Goal: Task Accomplishment & Management: Manage account settings

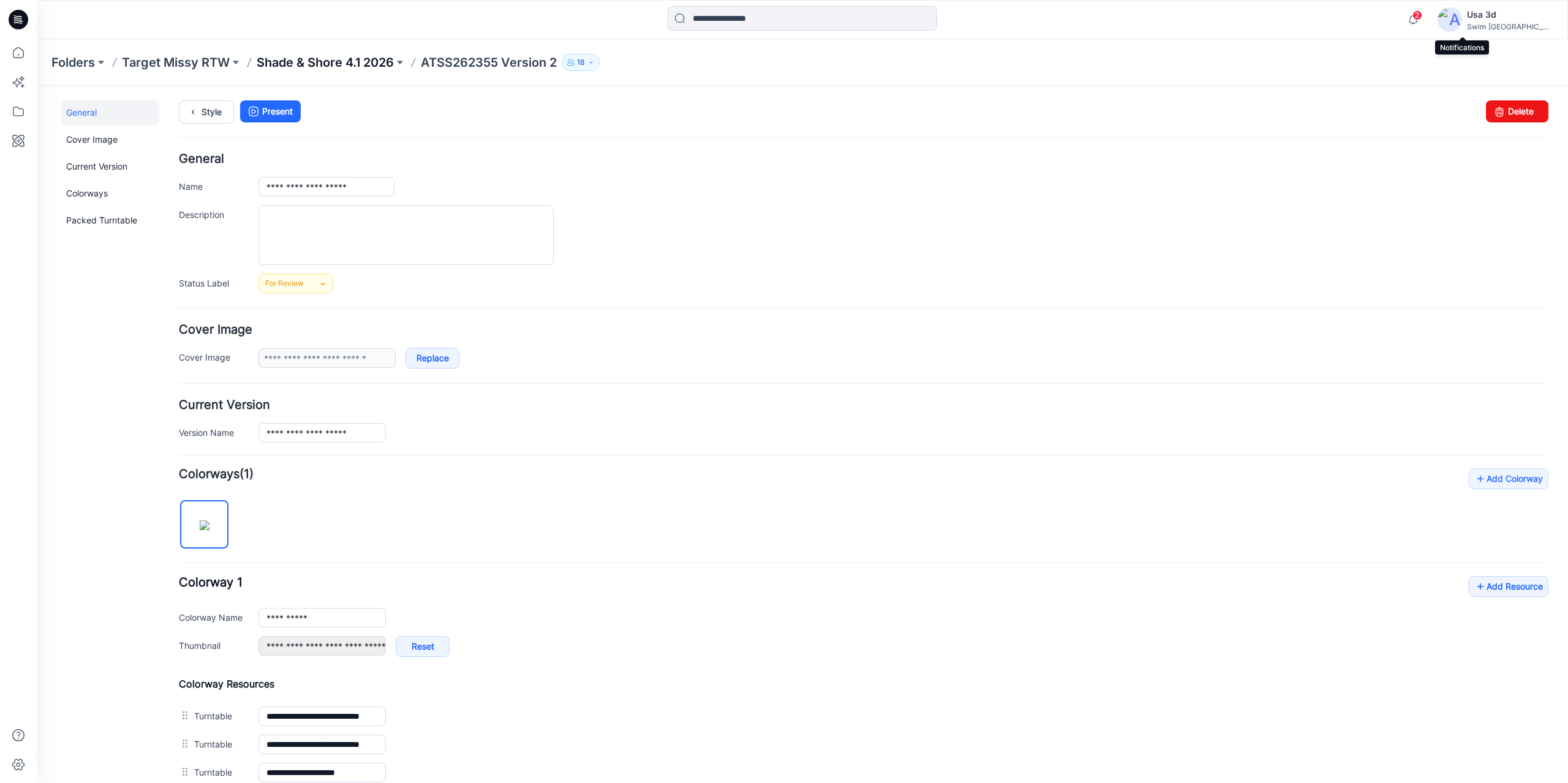
click at [319, 58] on p "Shade & Shore 4.1 2026" at bounding box center [325, 62] width 137 height 17
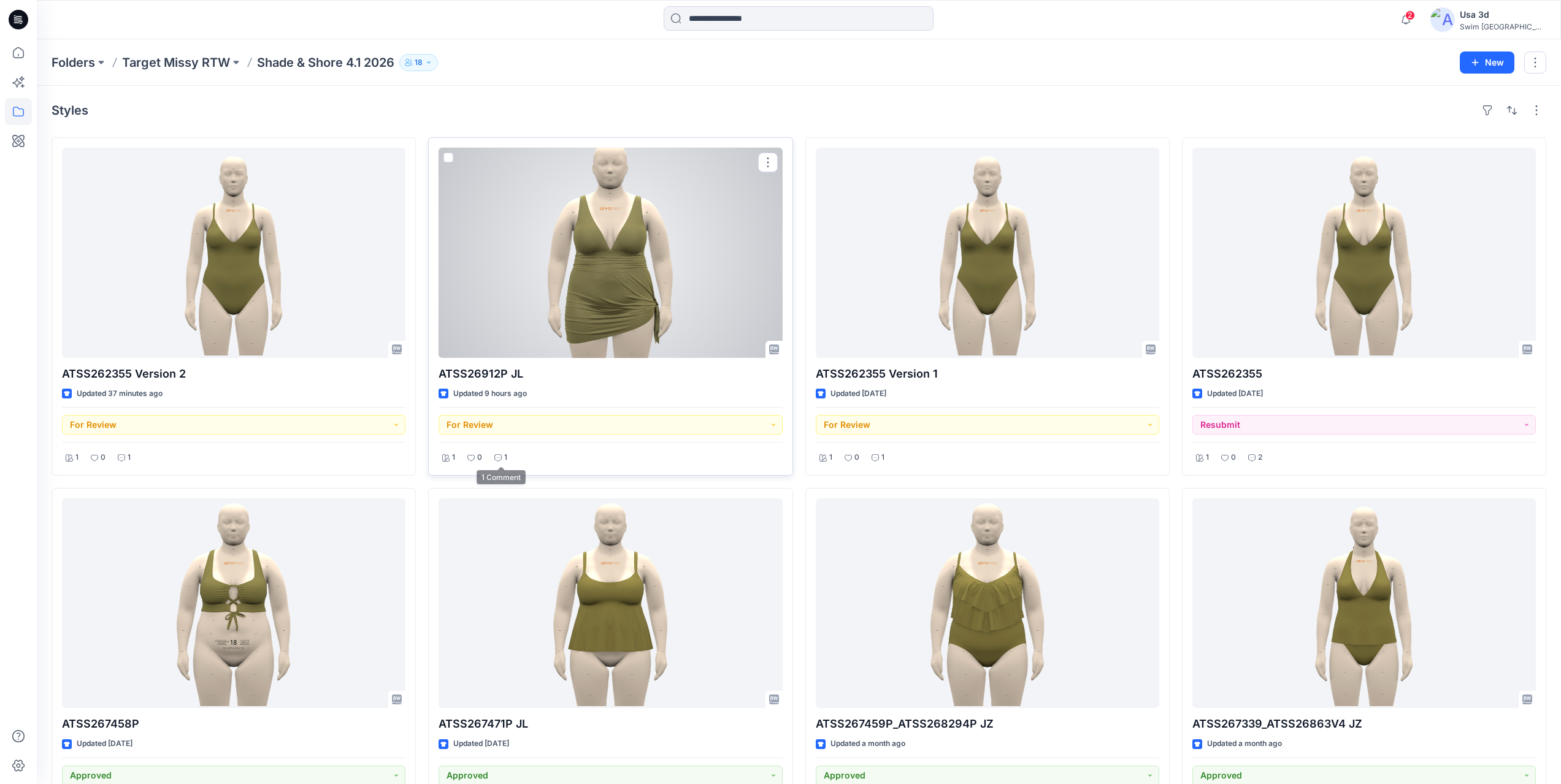
click at [507, 461] on p "1" at bounding box center [505, 457] width 3 height 13
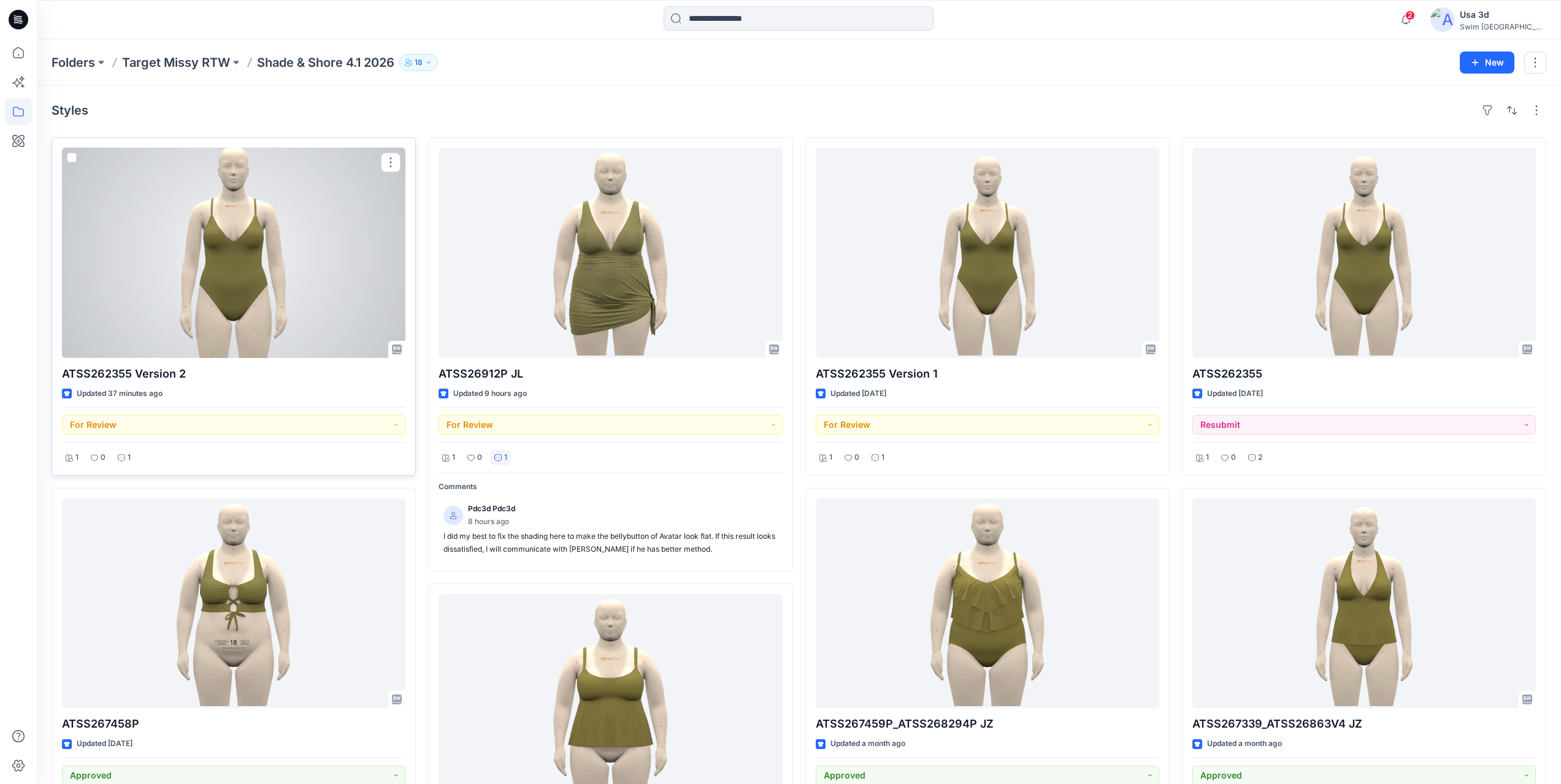
click at [132, 454] on div "1" at bounding box center [124, 457] width 20 height 15
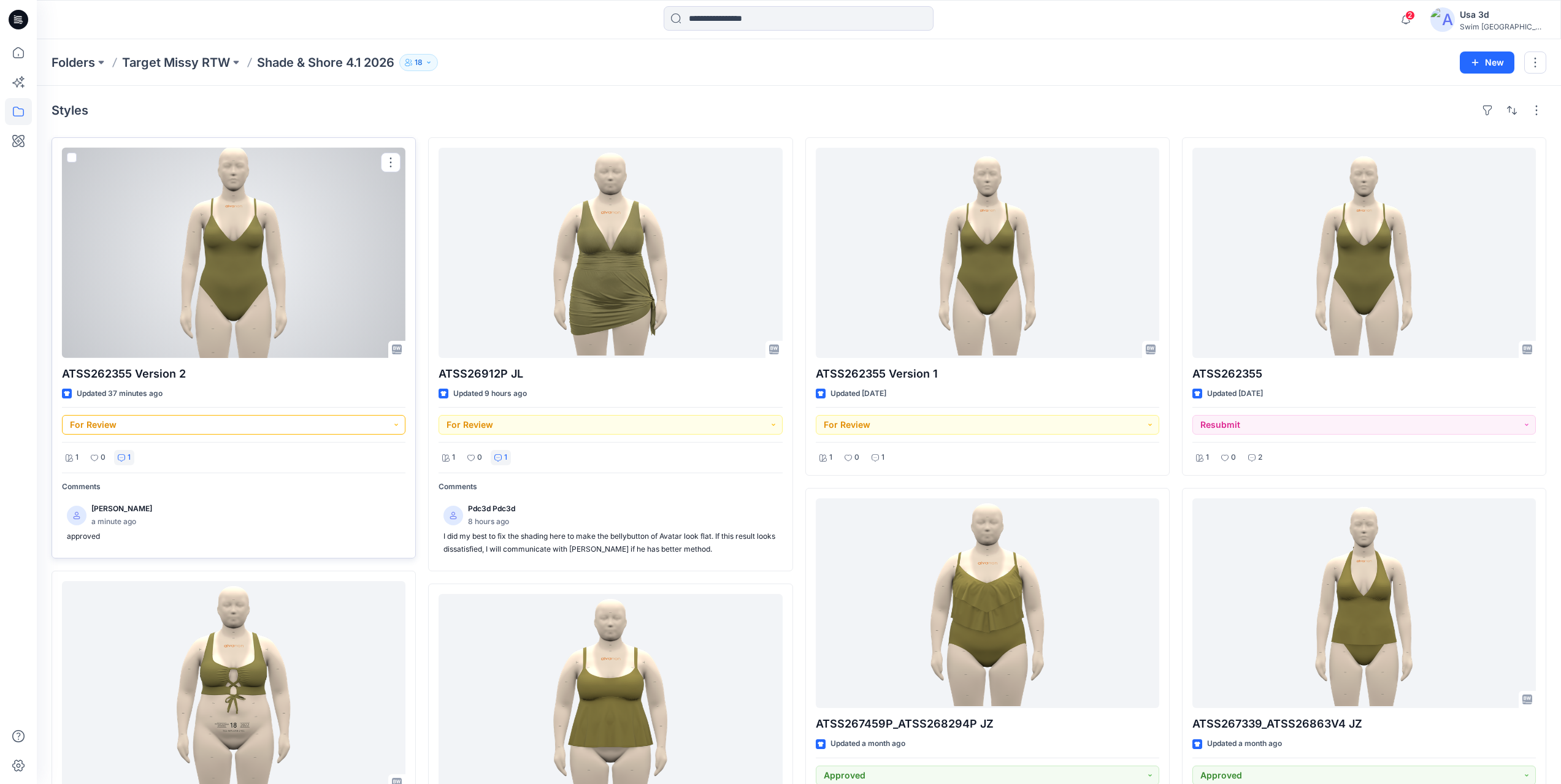
click at [237, 423] on button "For Review" at bounding box center [234, 425] width 344 height 19
click at [146, 507] on div "Approved" at bounding box center [234, 509] width 324 height 17
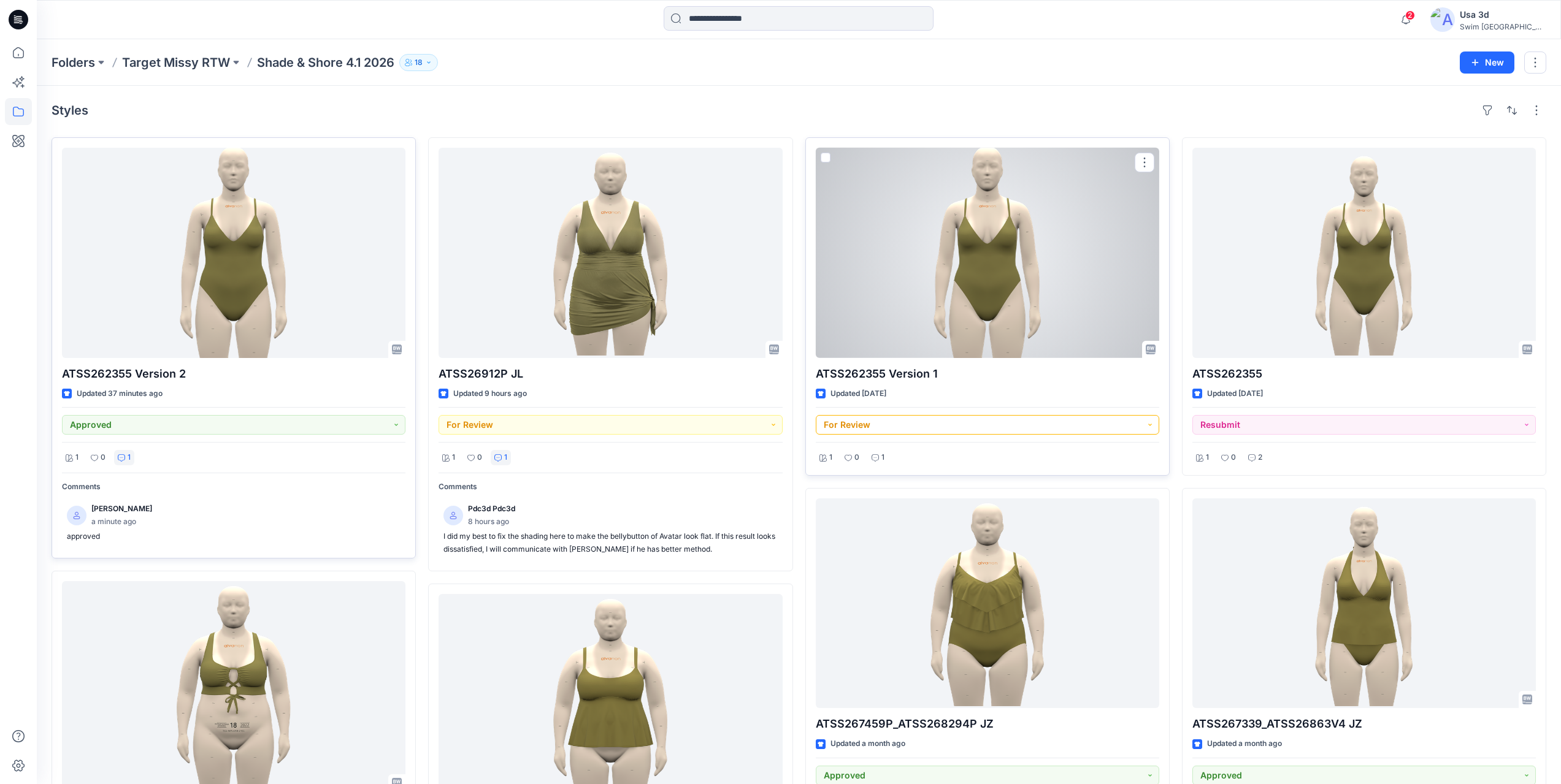
click at [896, 423] on button "For Review" at bounding box center [988, 425] width 344 height 19
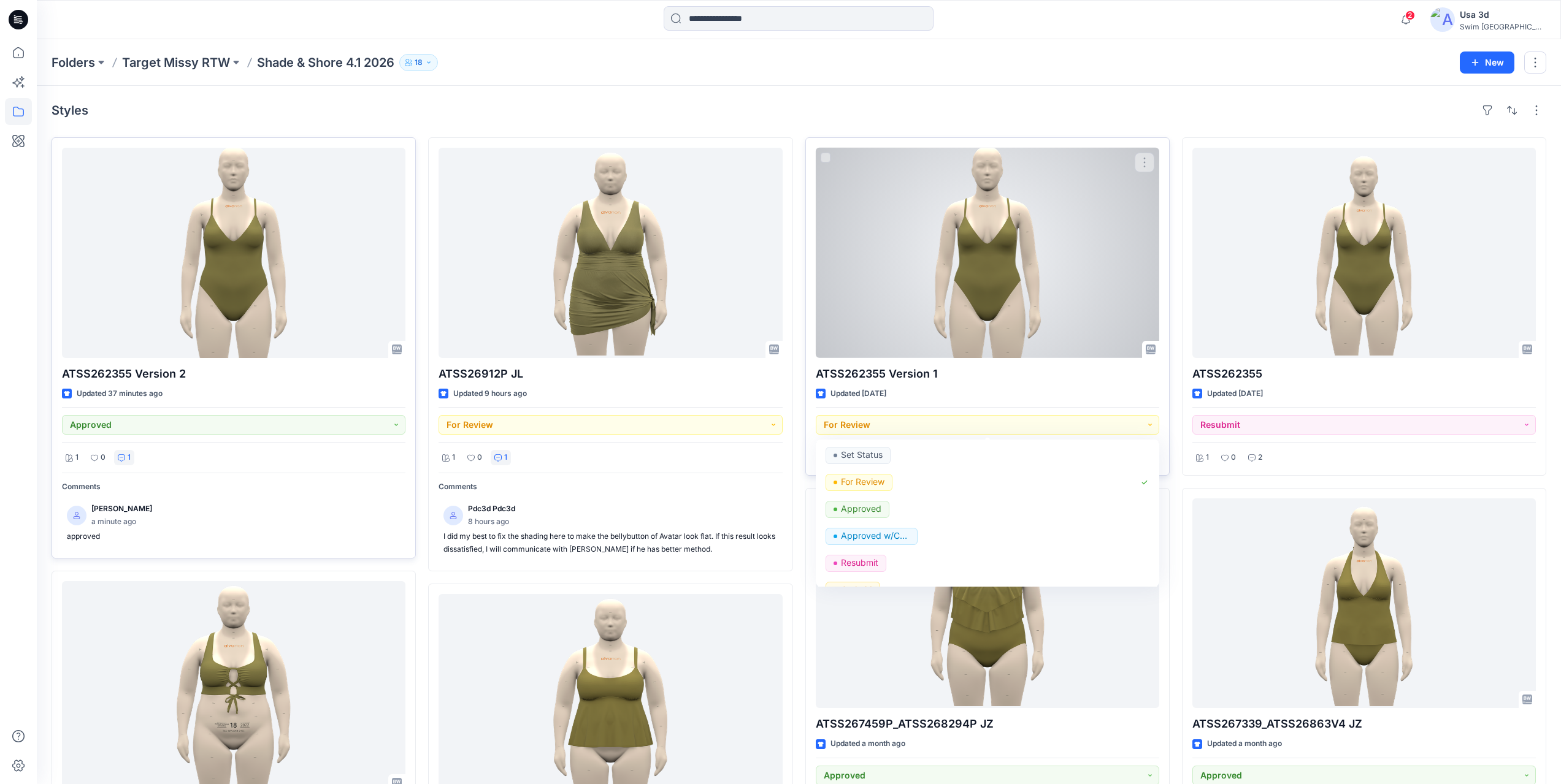
click at [812, 414] on div "ATSS262355 Version 1 Updated [DATE] For Review Set Status For Review Approved A…" at bounding box center [987, 306] width 364 height 338
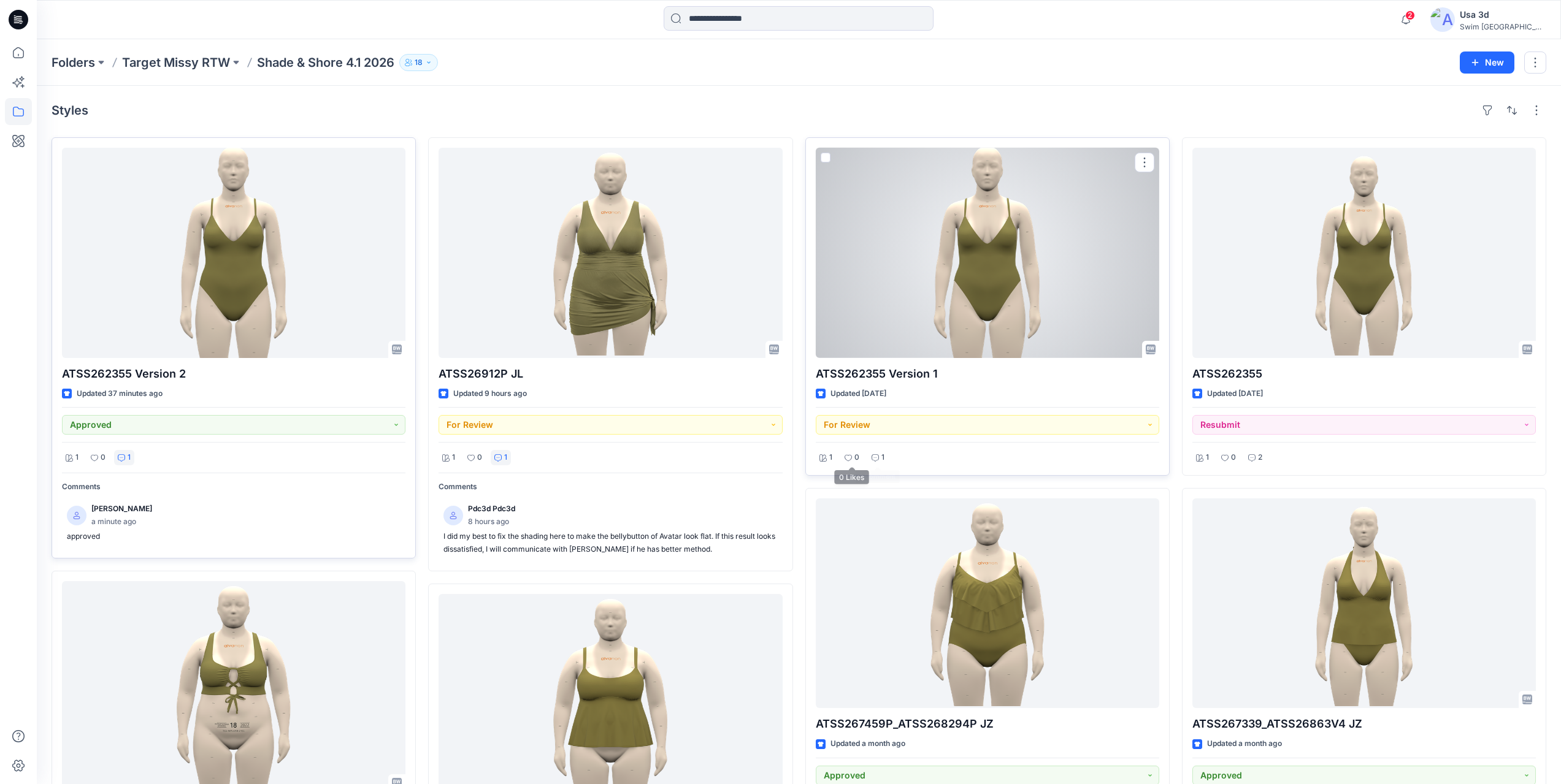
click at [882, 453] on p "1" at bounding box center [883, 457] width 3 height 13
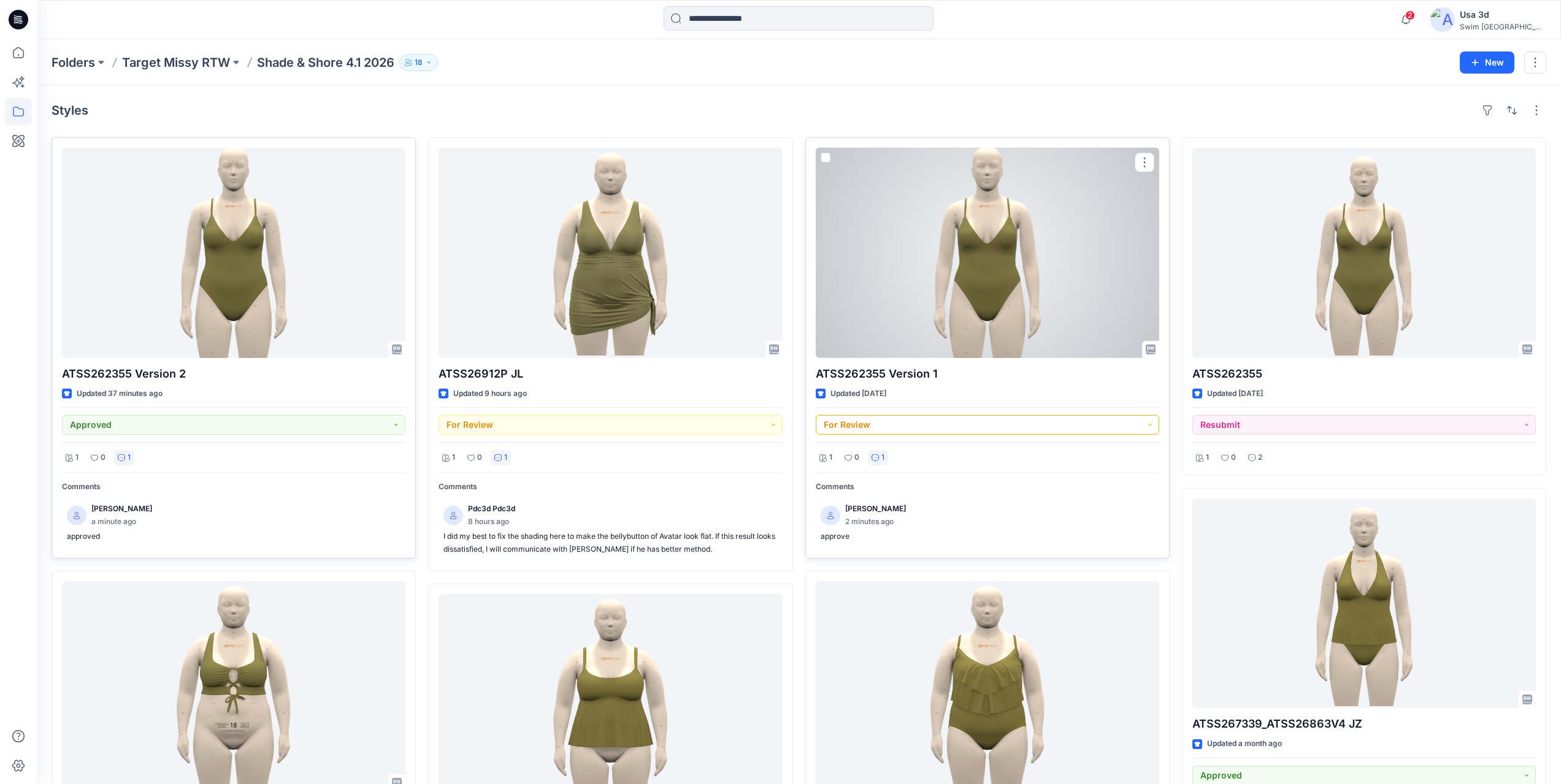
click at [941, 423] on button "For Review" at bounding box center [988, 425] width 344 height 19
click at [868, 508] on p "Approved" at bounding box center [861, 508] width 41 height 16
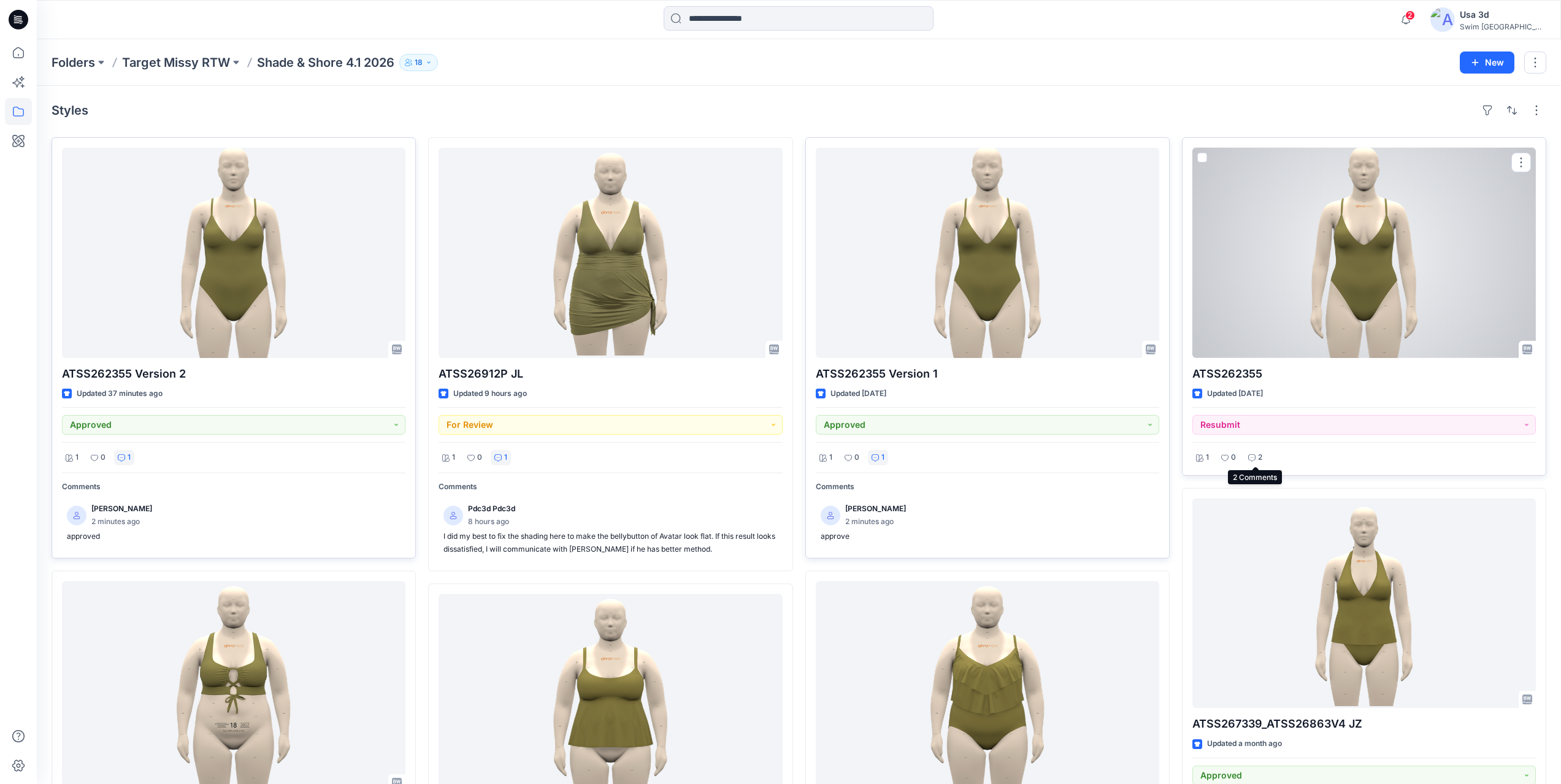
click at [1255, 460] on div "2" at bounding box center [1255, 457] width 21 height 15
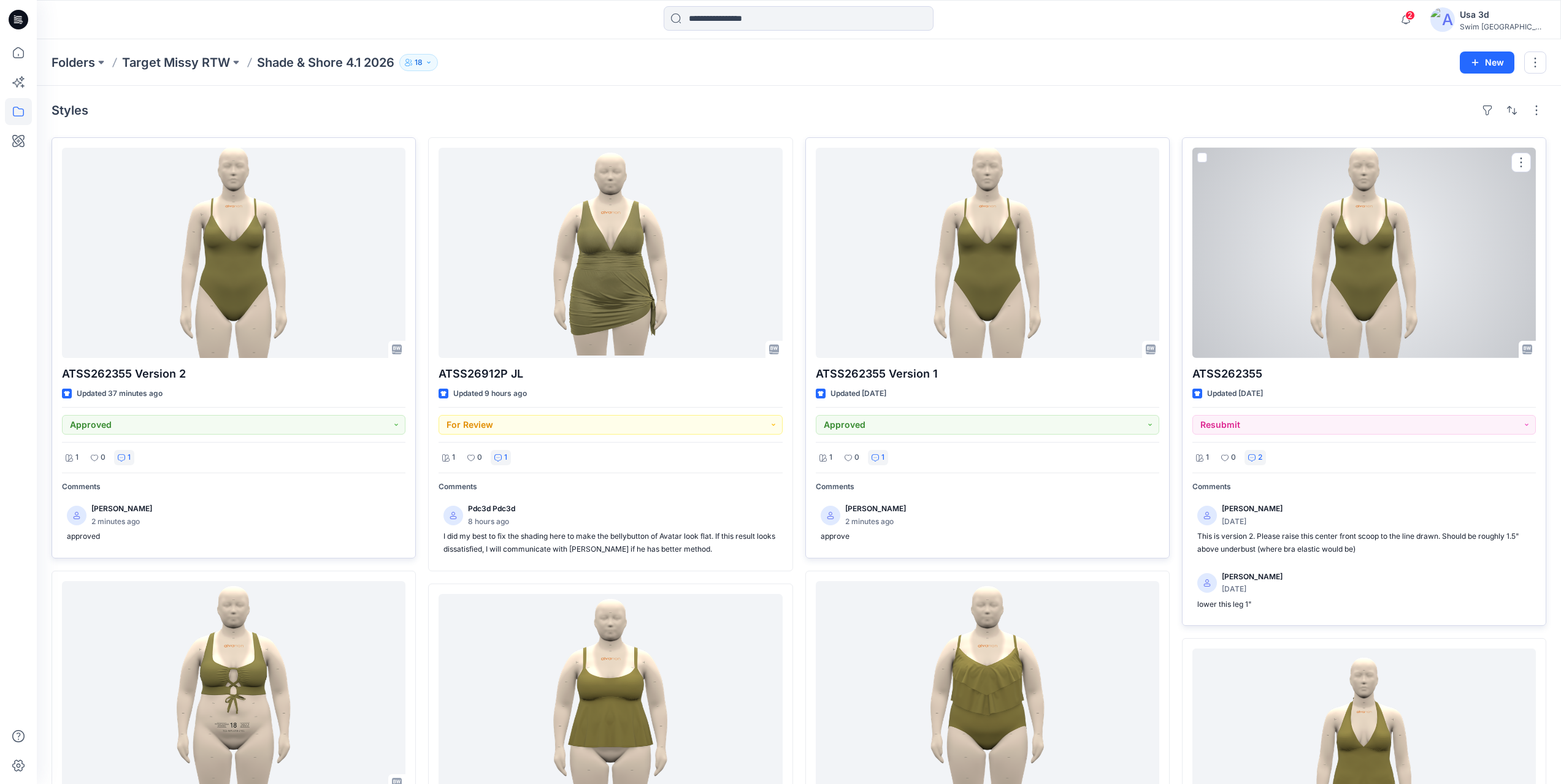
click at [1341, 410] on div "Resubmit" at bounding box center [1364, 421] width 344 height 27
click at [1331, 421] on button "Resubmit" at bounding box center [1364, 425] width 344 height 19
click at [1225, 518] on p "Rejected" at bounding box center [1235, 516] width 35 height 16
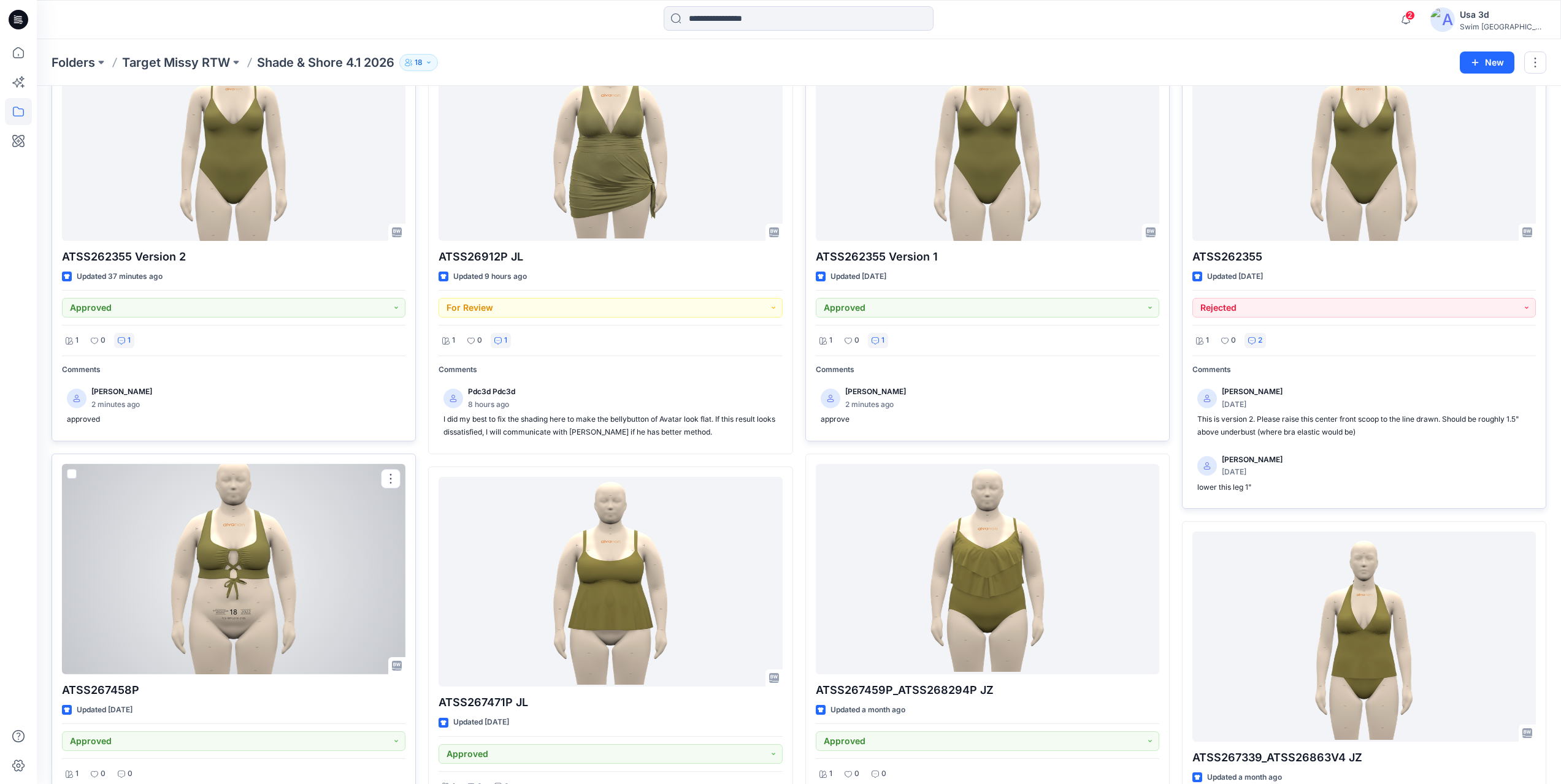
scroll to position [0, 0]
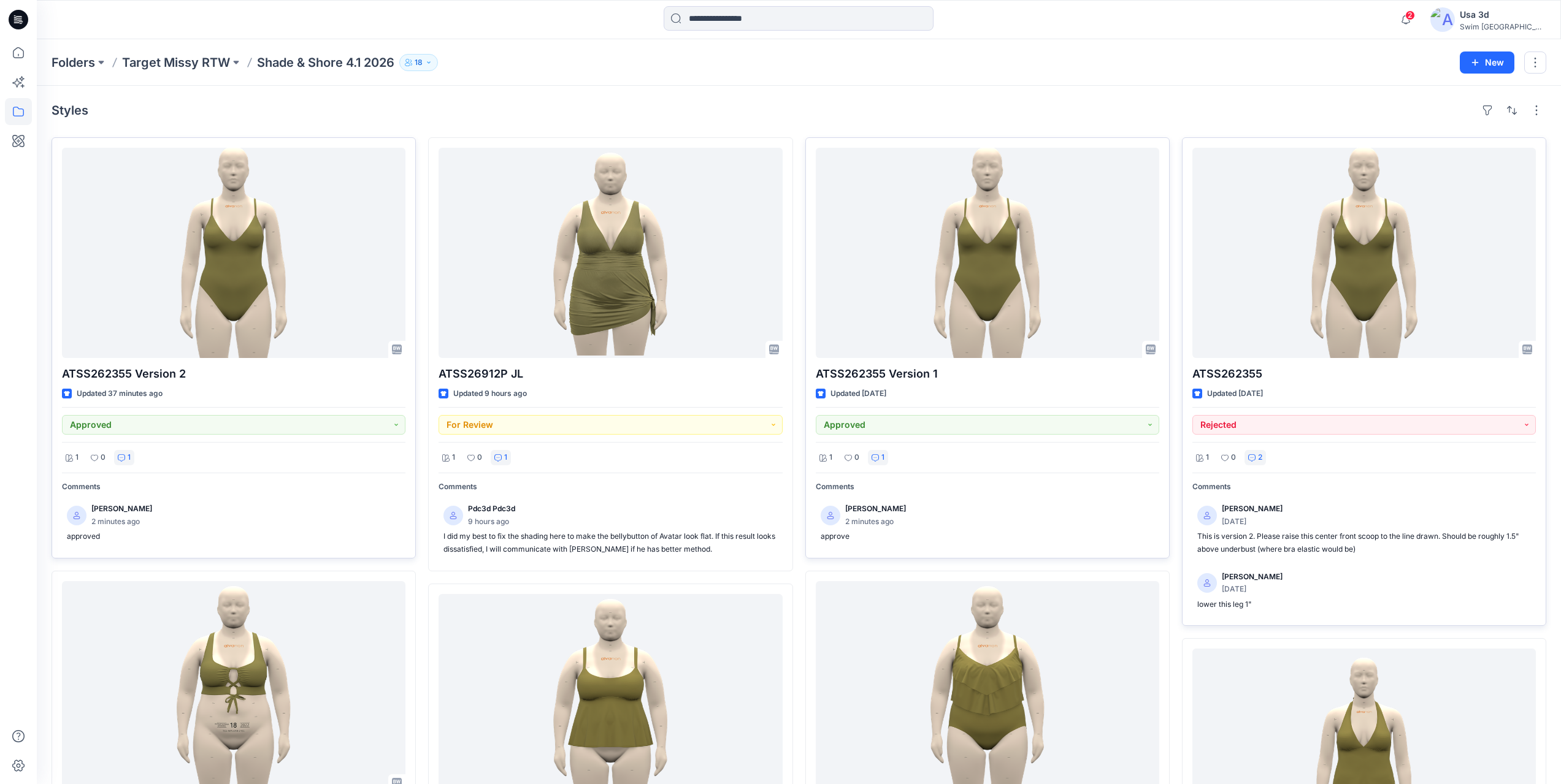
click at [20, 15] on icon at bounding box center [18, 19] width 19 height 19
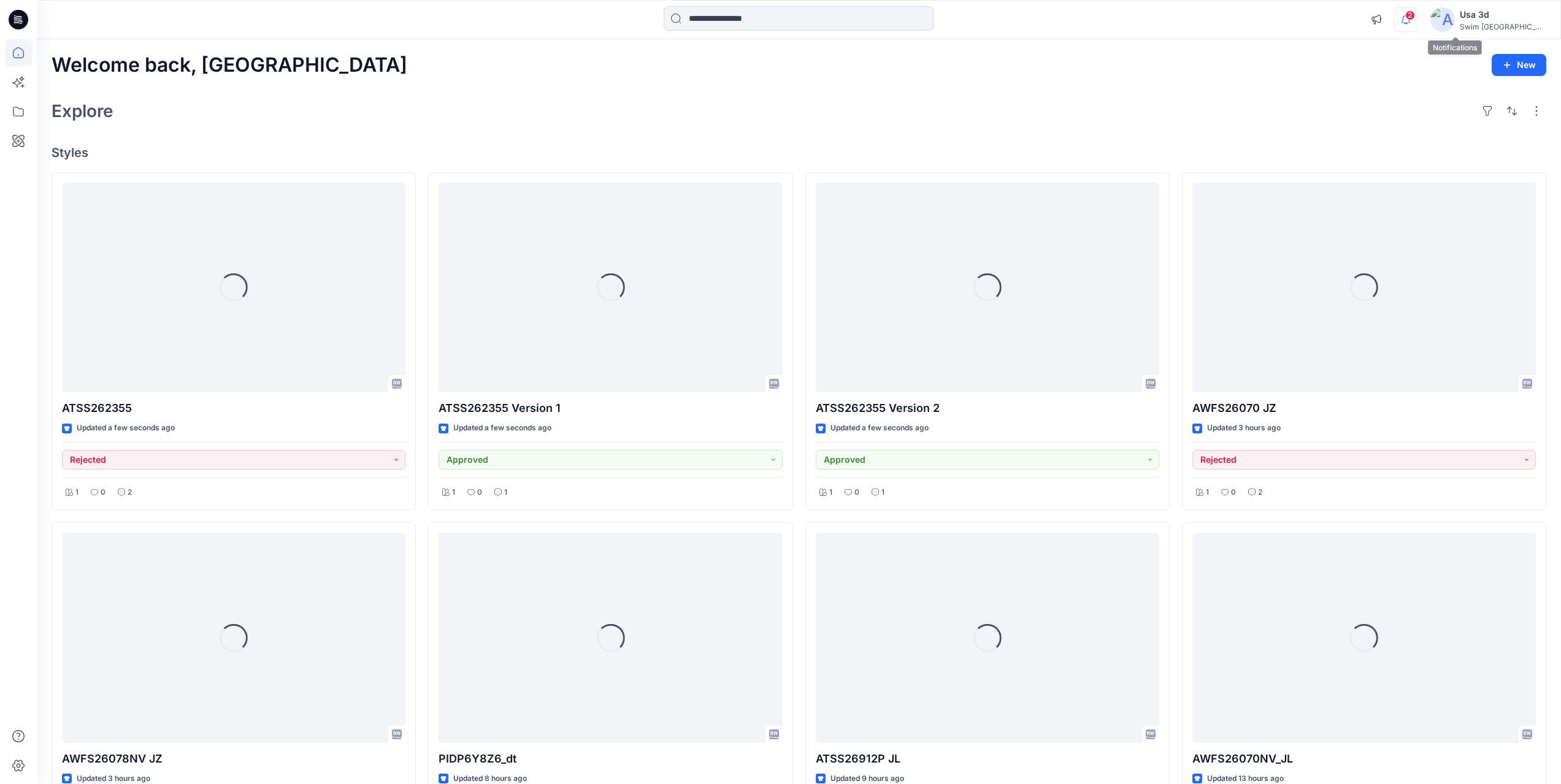
click at [1417, 27] on icon "button" at bounding box center [1405, 19] width 23 height 25
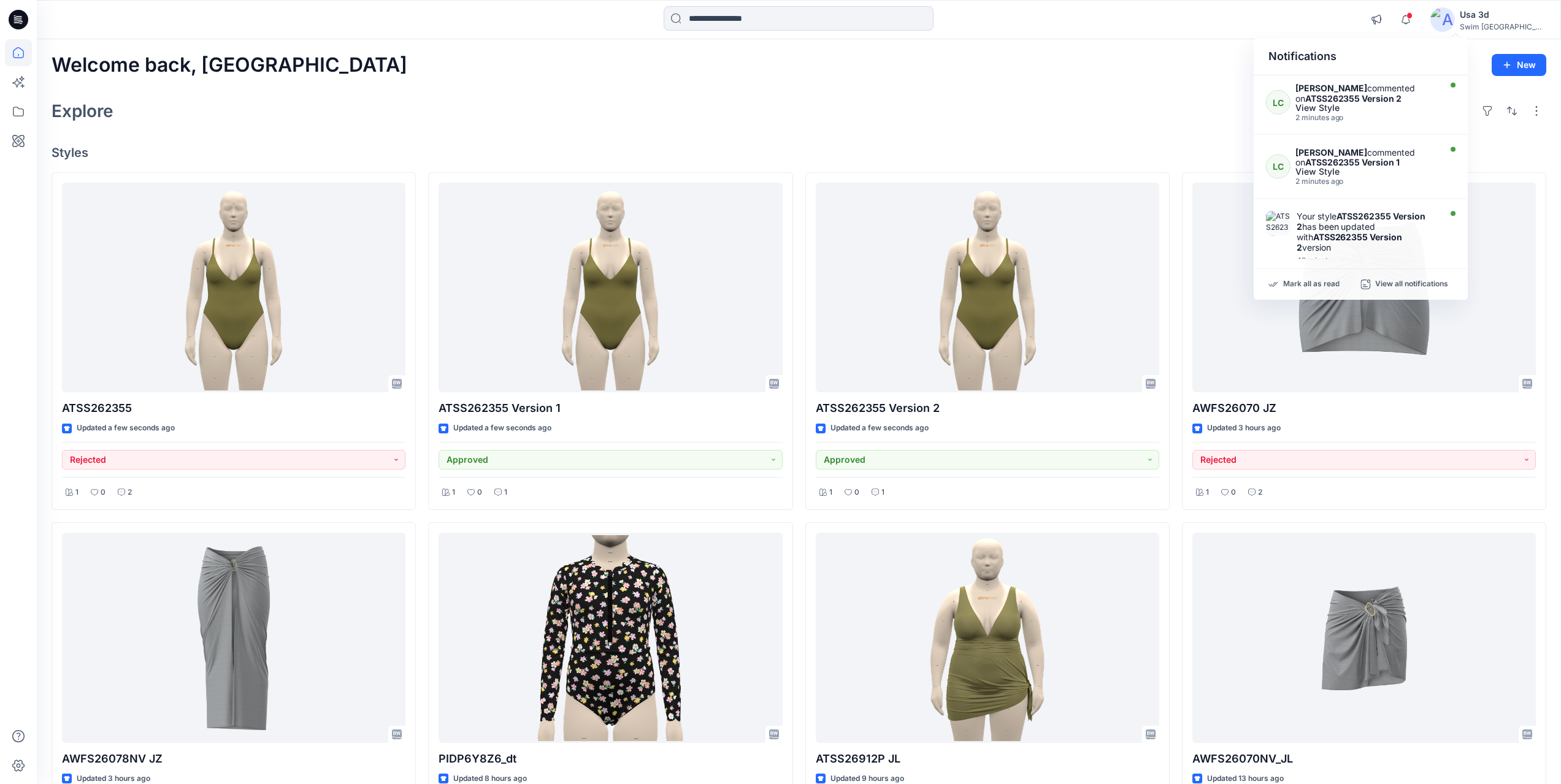
click at [789, 93] on div "Welcome back, [GEOGRAPHIC_DATA] New Explore Styles ATSS262355 Updated a few sec…" at bounding box center [798, 654] width 1524 height 1231
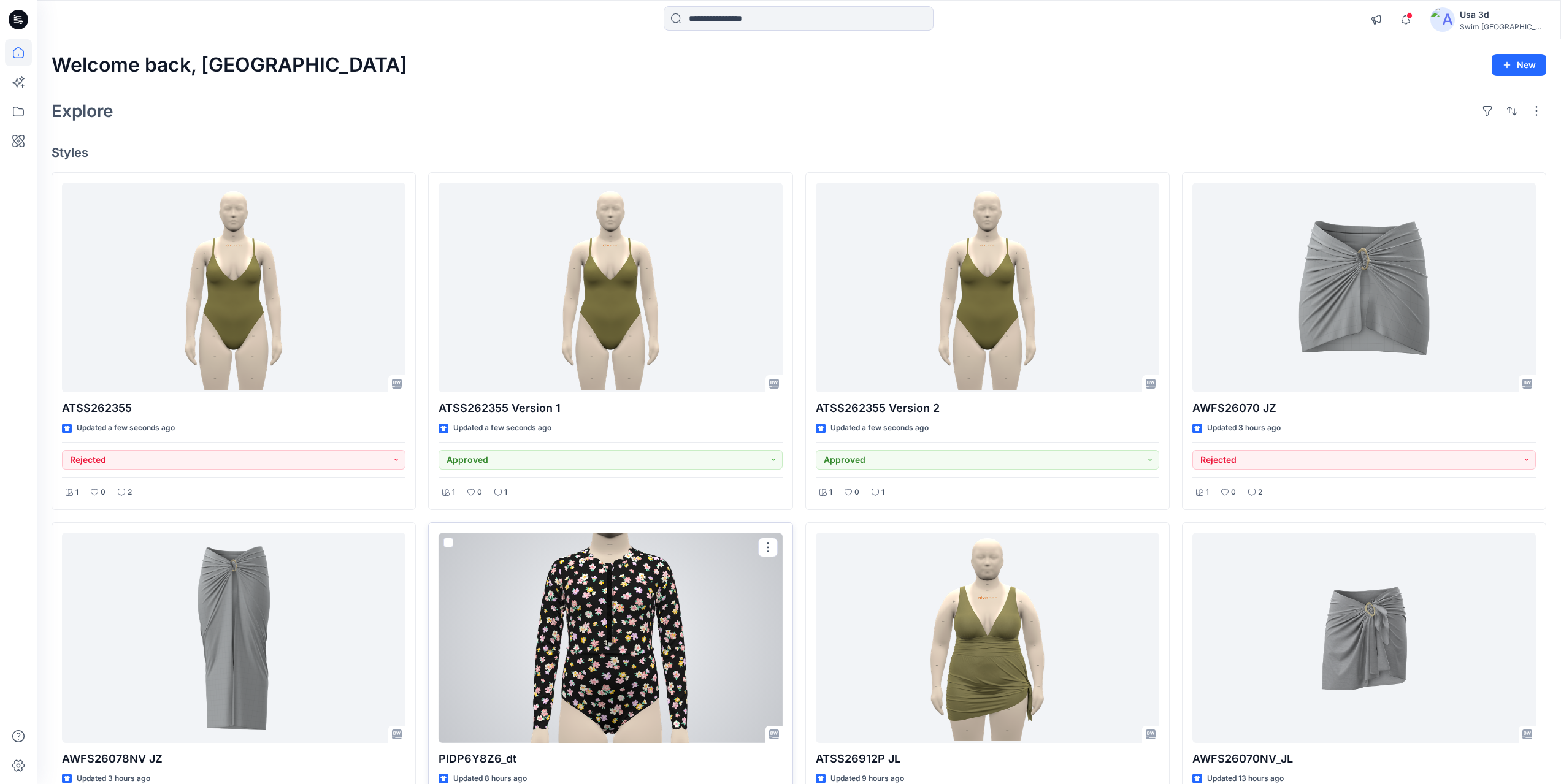
click at [562, 644] on div at bounding box center [611, 638] width 344 height 210
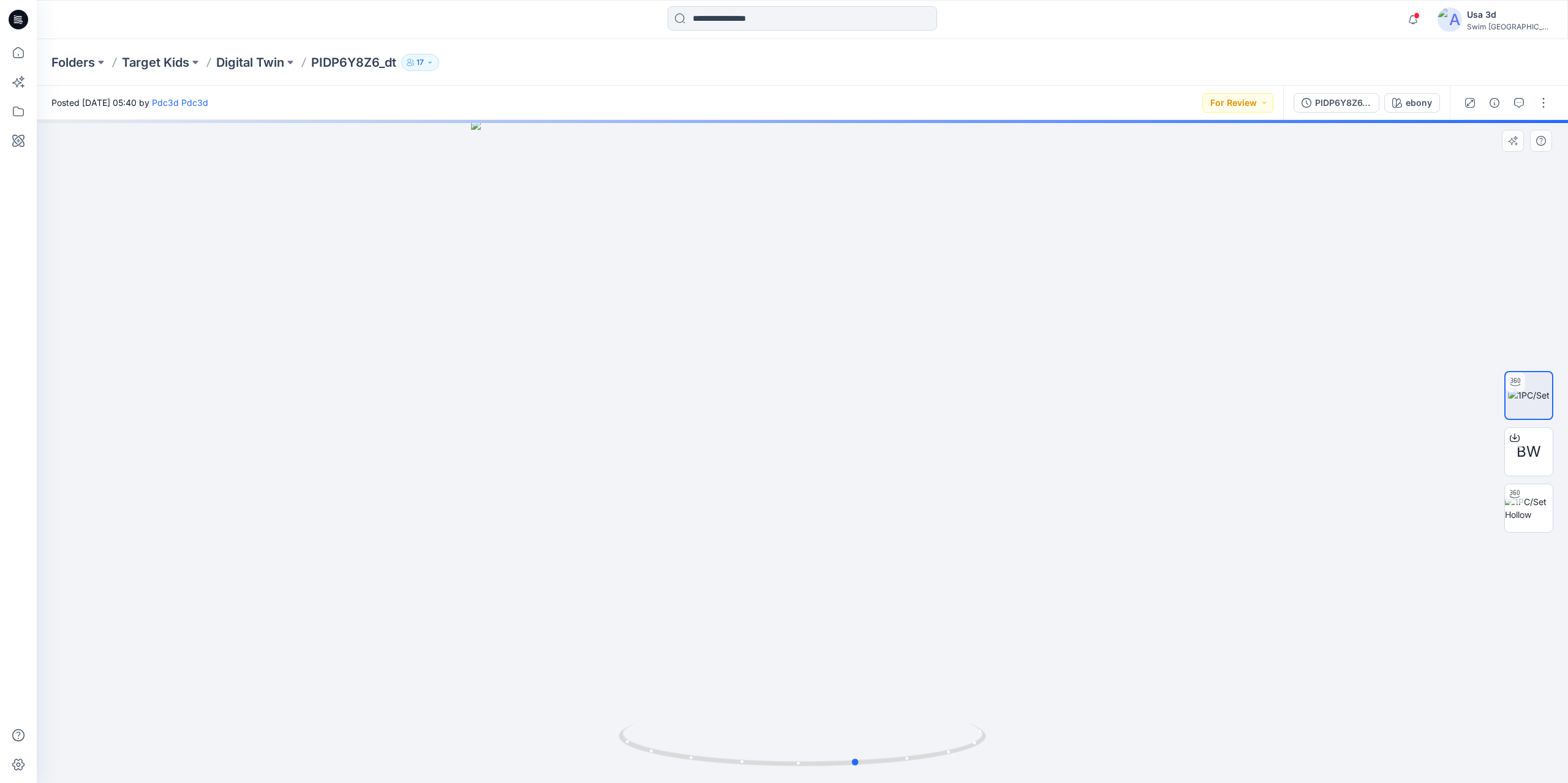
drag, startPoint x: 774, startPoint y: 365, endPoint x: 840, endPoint y: 368, distance: 66.1
click at [840, 368] on div at bounding box center [802, 451] width 1531 height 663
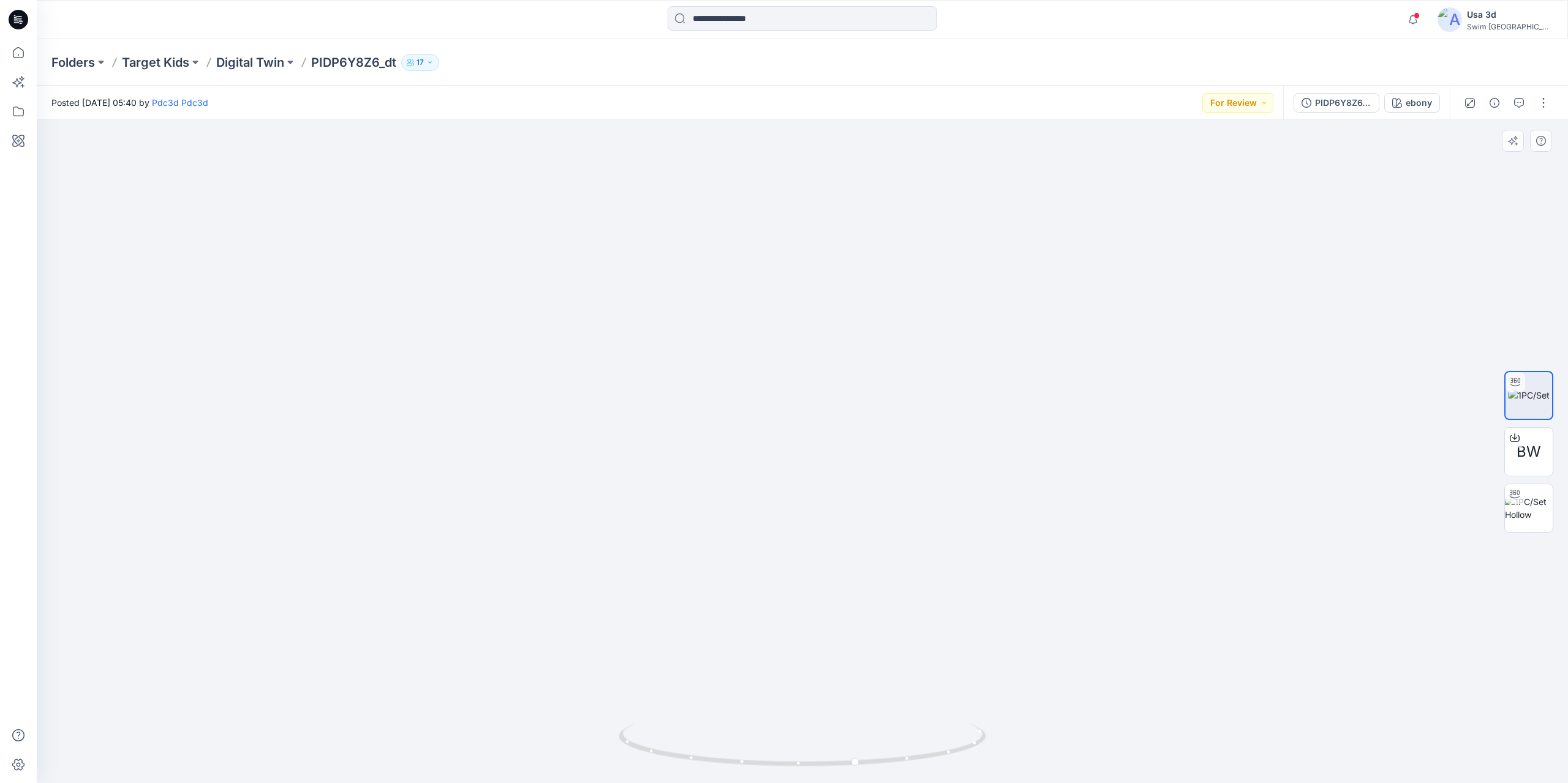
drag, startPoint x: 803, startPoint y: 272, endPoint x: 799, endPoint y: 464, distance: 192.0
click at [799, 464] on img at bounding box center [803, 415] width 1194 height 736
drag, startPoint x: 845, startPoint y: 436, endPoint x: 686, endPoint y: 419, distance: 159.9
click at [686, 419] on div at bounding box center [802, 451] width 1531 height 663
click at [681, 419] on div at bounding box center [802, 451] width 1531 height 663
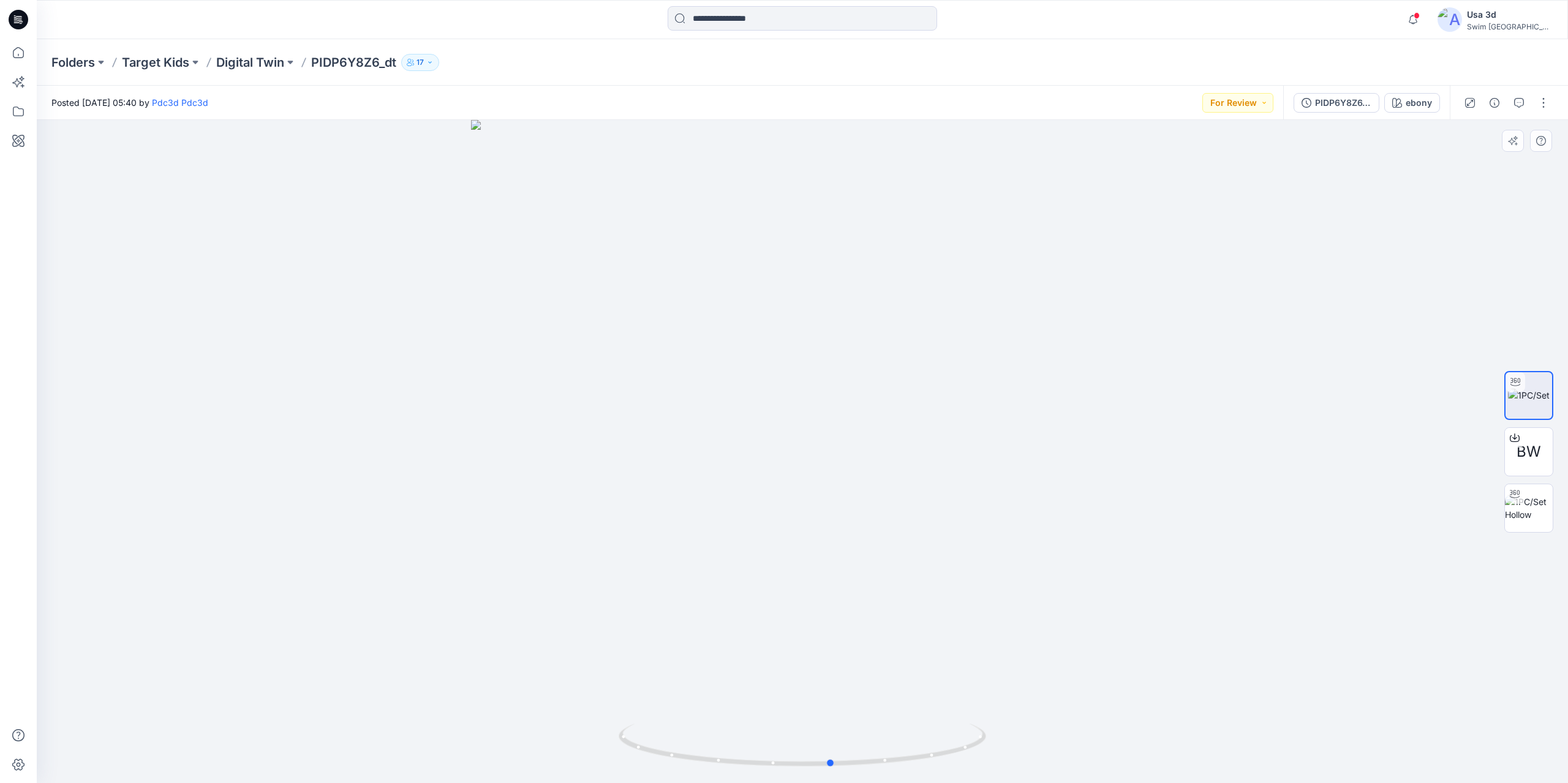
drag, startPoint x: 680, startPoint y: 419, endPoint x: 817, endPoint y: 420, distance: 137.0
click at [817, 420] on div at bounding box center [802, 451] width 1531 height 663
click at [1357, 107] on div "PIDP6Y8Z6_dt" at bounding box center [1343, 103] width 57 height 13
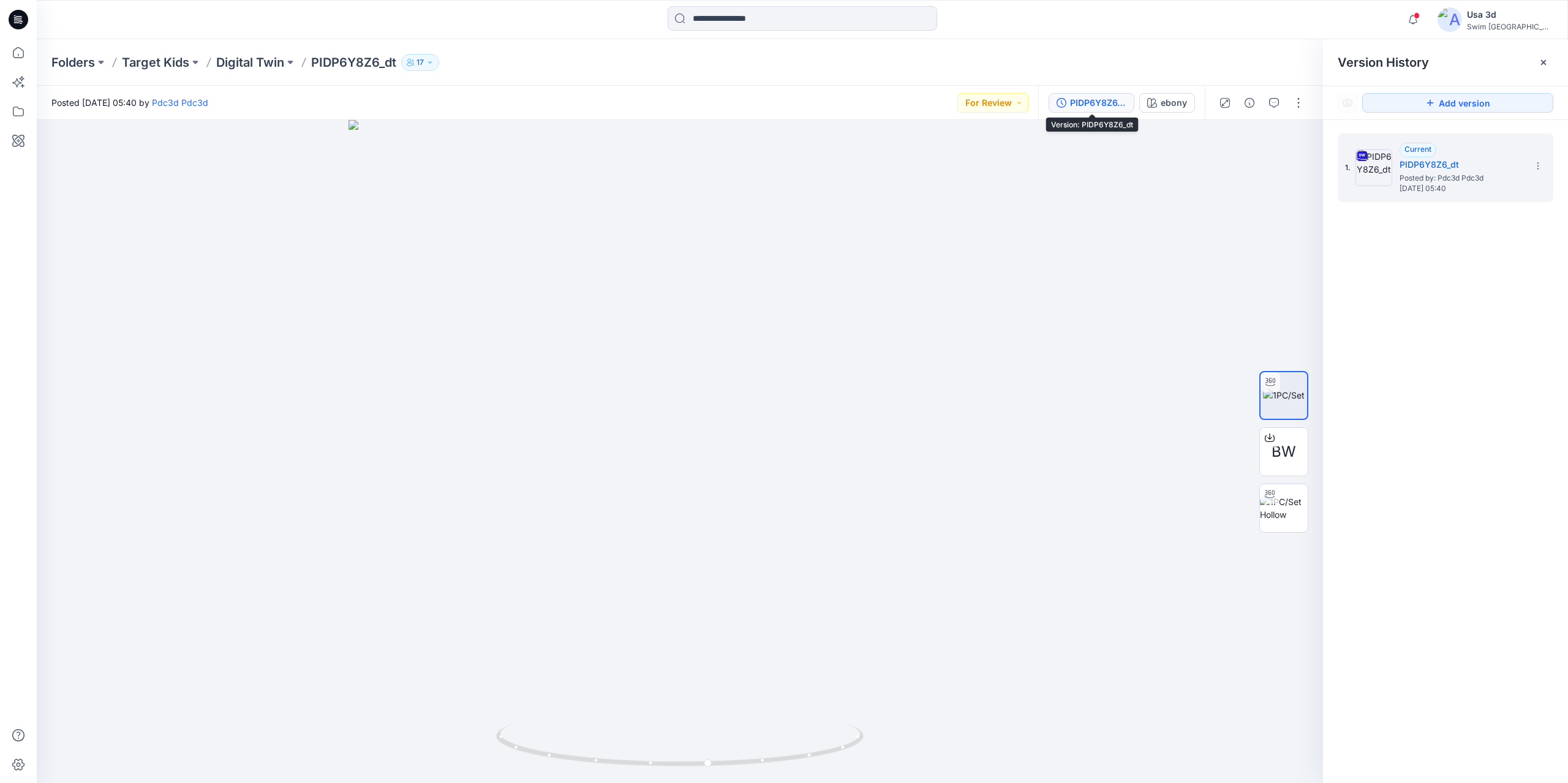
click at [1121, 104] on div "PIDP6Y8Z6_dt" at bounding box center [1098, 103] width 57 height 13
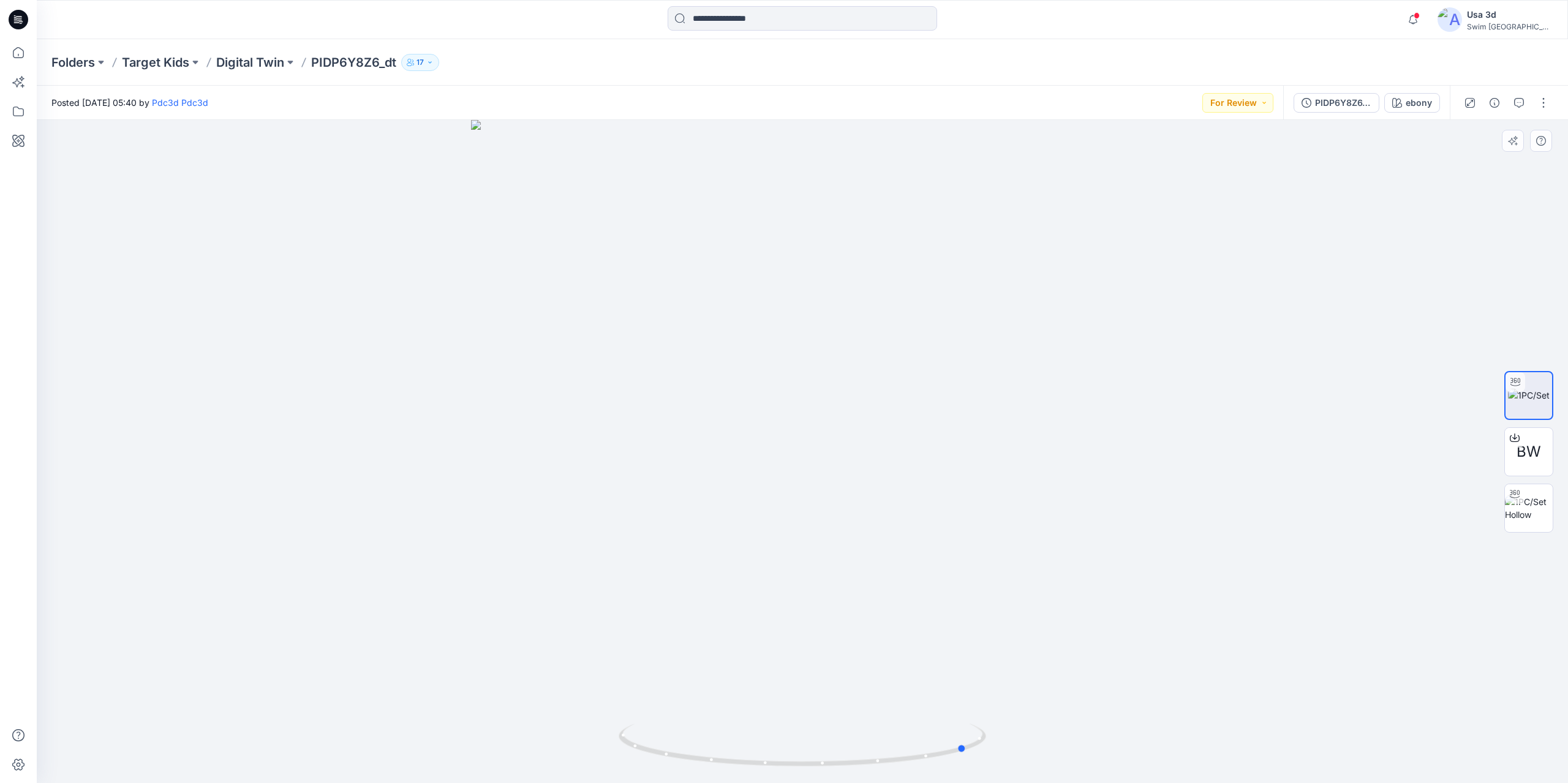
drag, startPoint x: 768, startPoint y: 241, endPoint x: 593, endPoint y: 235, distance: 175.1
click at [593, 235] on div at bounding box center [802, 451] width 1531 height 663
drag, startPoint x: 678, startPoint y: 245, endPoint x: 823, endPoint y: 243, distance: 145.0
click at [823, 243] on div at bounding box center [802, 451] width 1531 height 663
click at [266, 62] on p "Digital Twin" at bounding box center [250, 62] width 68 height 17
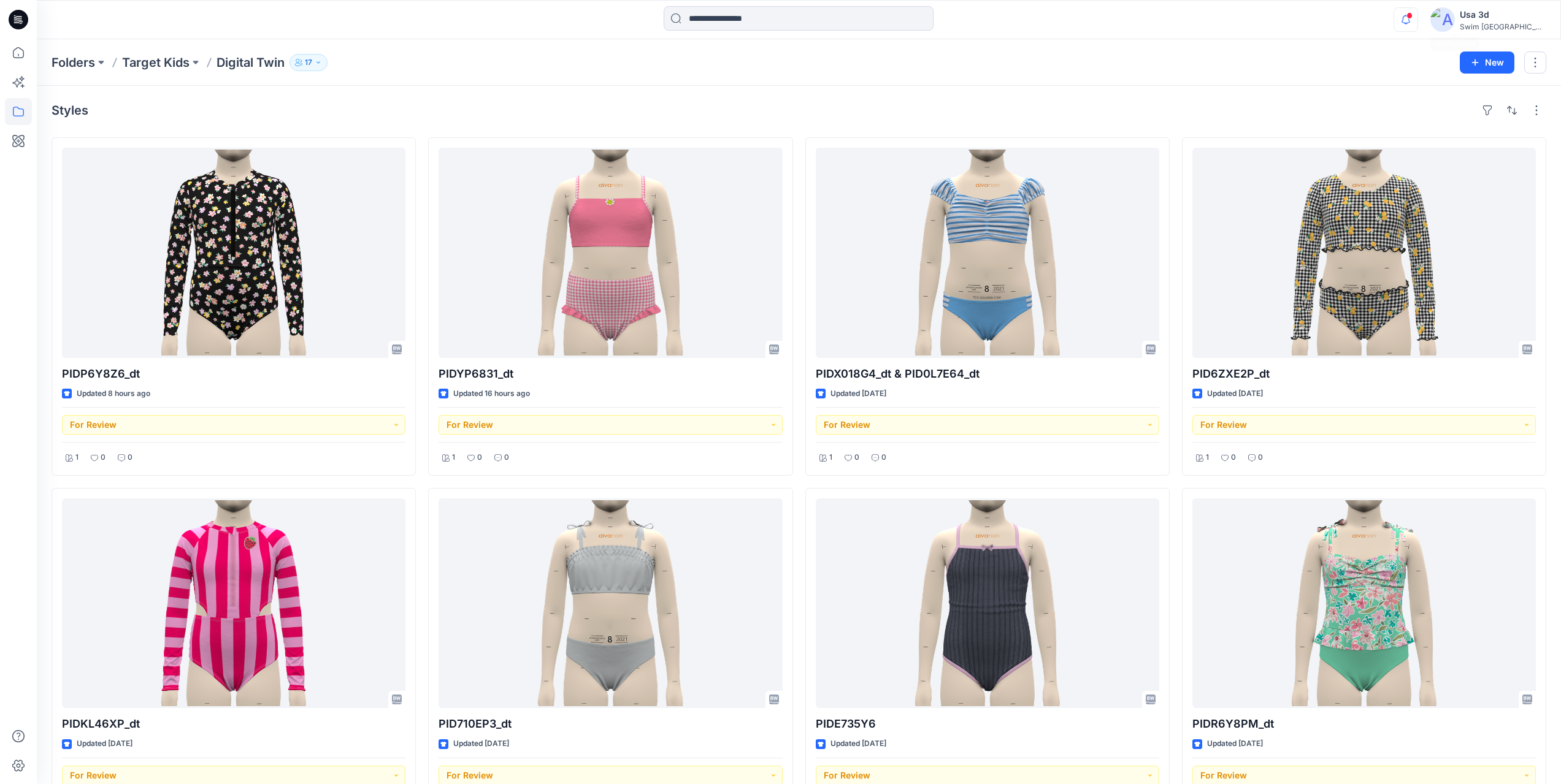
click at [1455, 9] on div "Notifications LC [PERSON_NAME] commented on ATSS262355 Version 2 View Style 2 m…" at bounding box center [1470, 19] width 152 height 27
click at [1412, 14] on span at bounding box center [1409, 15] width 6 height 7
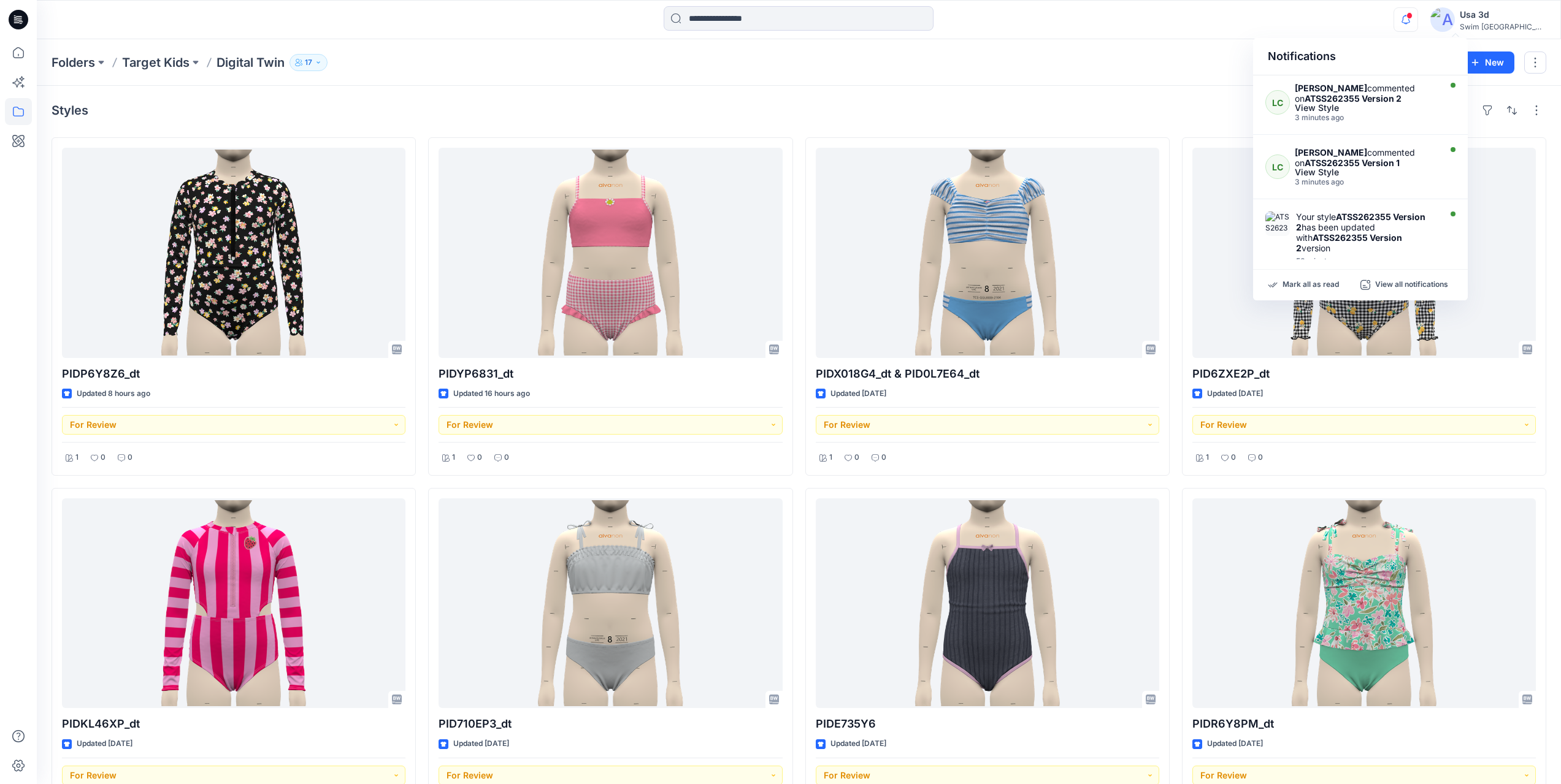
click at [1412, 14] on span at bounding box center [1409, 15] width 6 height 7
